Goal: Transaction & Acquisition: Purchase product/service

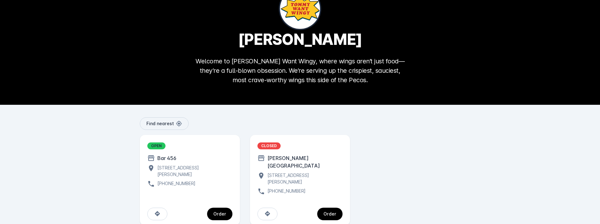
scroll to position [38, 0]
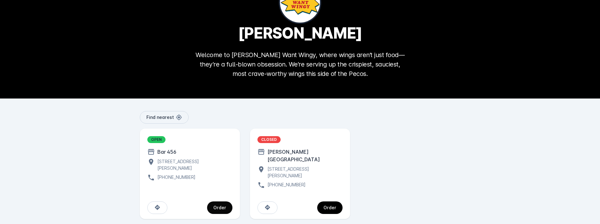
click at [219, 205] on div "Order" at bounding box center [220, 207] width 13 height 4
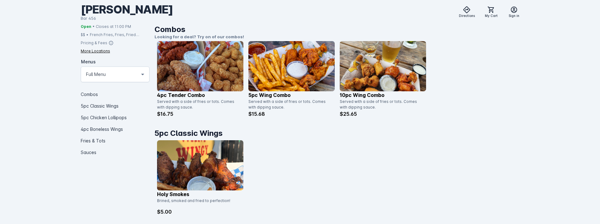
scroll to position [160, 0]
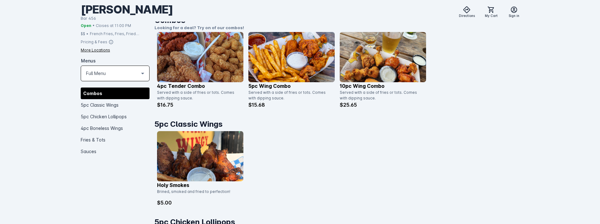
click at [109, 77] on div "Full Menu" at bounding box center [112, 73] width 53 height 8
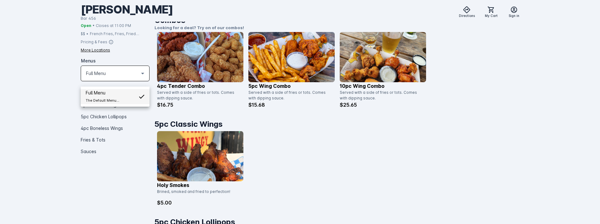
click at [58, 102] on div at bounding box center [300, 112] width 600 height 224
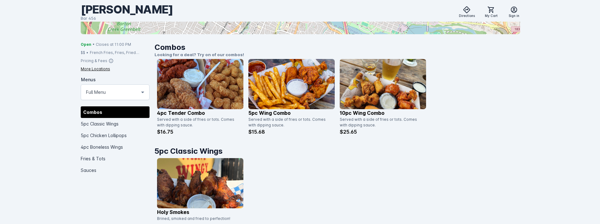
scroll to position [128, 0]
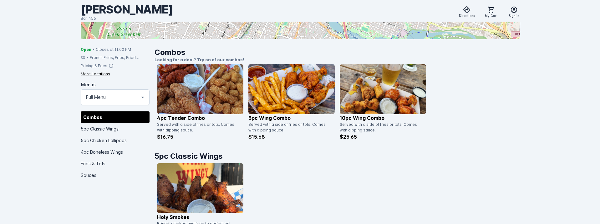
click at [261, 116] on p "5pc Wing Combo" at bounding box center [292, 118] width 86 height 8
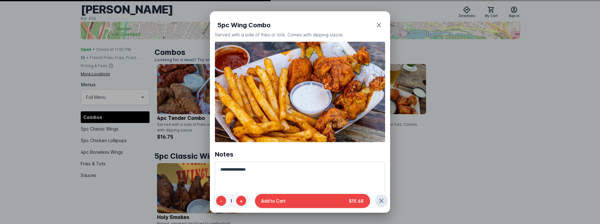
scroll to position [0, 0]
click at [285, 85] on img at bounding box center [300, 92] width 170 height 100
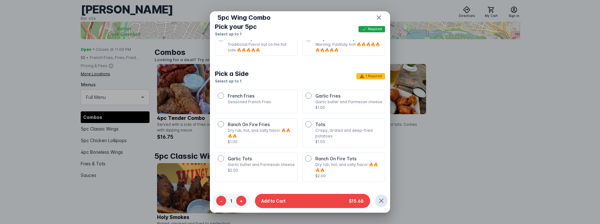
scroll to position [255, 0]
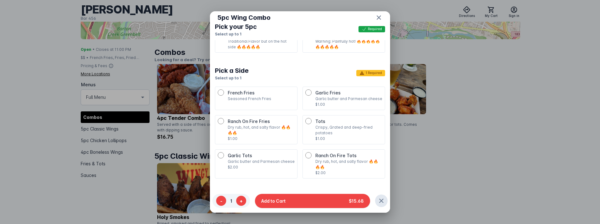
click at [270, 124] on p "Dry rub, hot, and salty flavor 🔥🔥🔥🔥" at bounding box center [261, 129] width 67 height 11
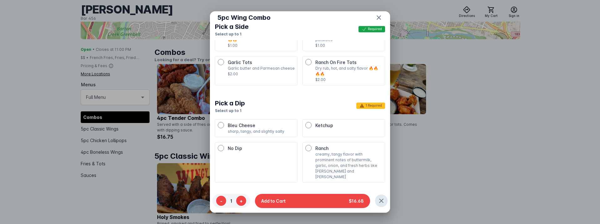
scroll to position [351, 0]
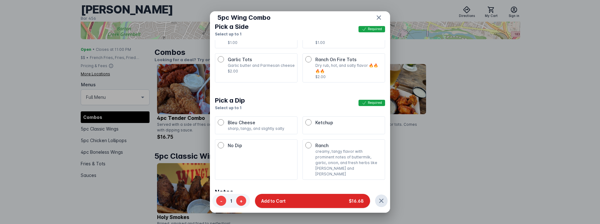
click at [311, 200] on button "Add to Cart $16.68" at bounding box center [312, 200] width 115 height 14
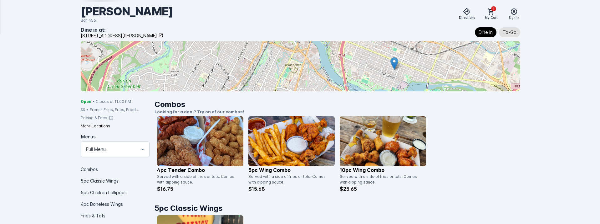
scroll to position [64, 0]
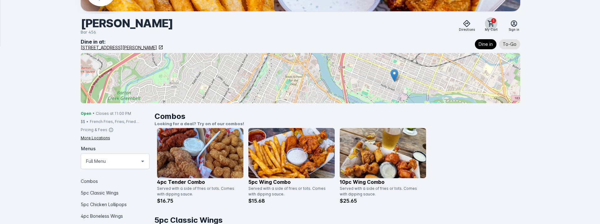
click at [490, 24] on icon at bounding box center [491, 23] width 6 height 6
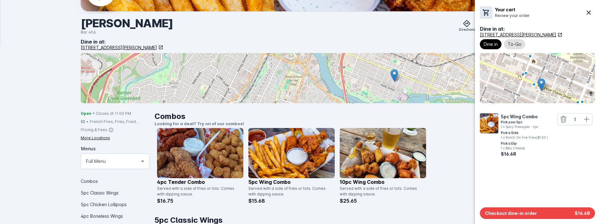
click at [429, 179] on div at bounding box center [300, 112] width 600 height 224
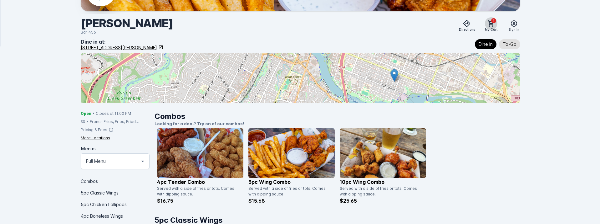
click at [494, 22] on span "1" at bounding box center [494, 20] width 5 height 5
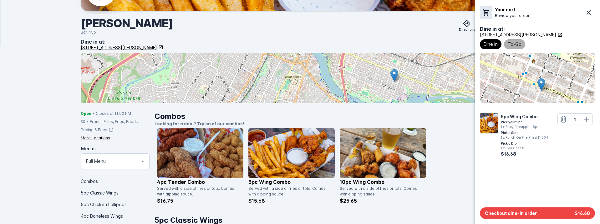
click at [519, 46] on span "To-Go" at bounding box center [515, 44] width 14 height 8
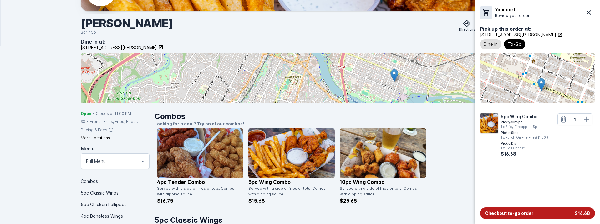
click at [532, 212] on span "Checkout to-go order" at bounding box center [509, 212] width 49 height 7
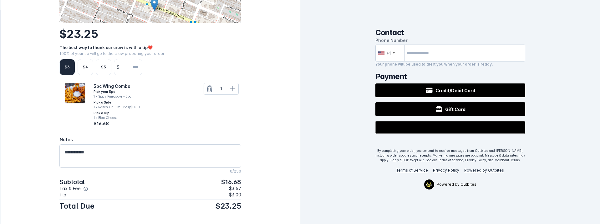
scroll to position [94, 0]
click at [142, 69] on div "$" at bounding box center [128, 66] width 28 height 16
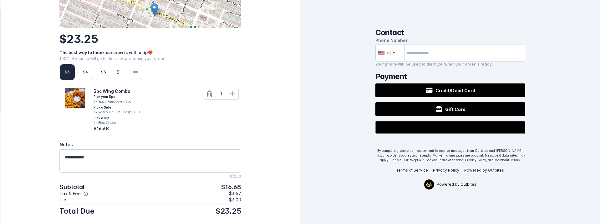
click at [133, 67] on input "number" at bounding box center [132, 72] width 20 height 16
click at [287, 60] on div "Back to Menu [PERSON_NAME] Want Wingy [STREET_ADDRESS][PERSON_NAME] [PHONE_NUMB…" at bounding box center [151, 68] width 300 height 312
click at [83, 191] on icon at bounding box center [85, 193] width 5 height 5
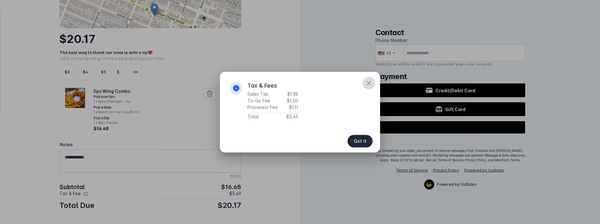
click at [371, 83] on icon "button" at bounding box center [369, 83] width 8 height 8
